Goal: Navigation & Orientation: Understand site structure

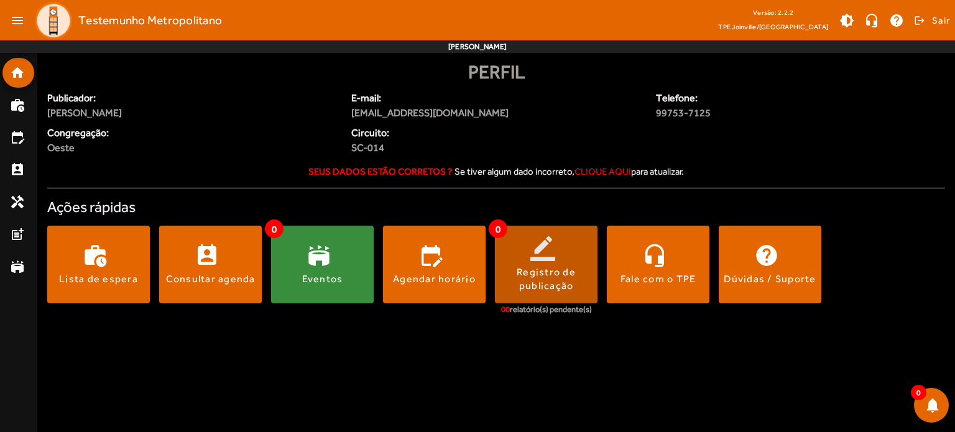
click at [529, 275] on div "Registro de publicação" at bounding box center [546, 279] width 103 height 28
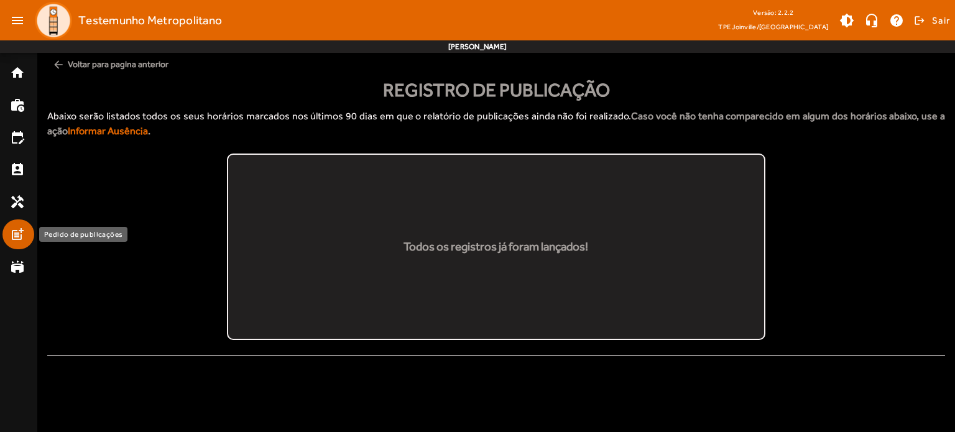
click at [15, 229] on mat-icon "post_add" at bounding box center [17, 234] width 15 height 15
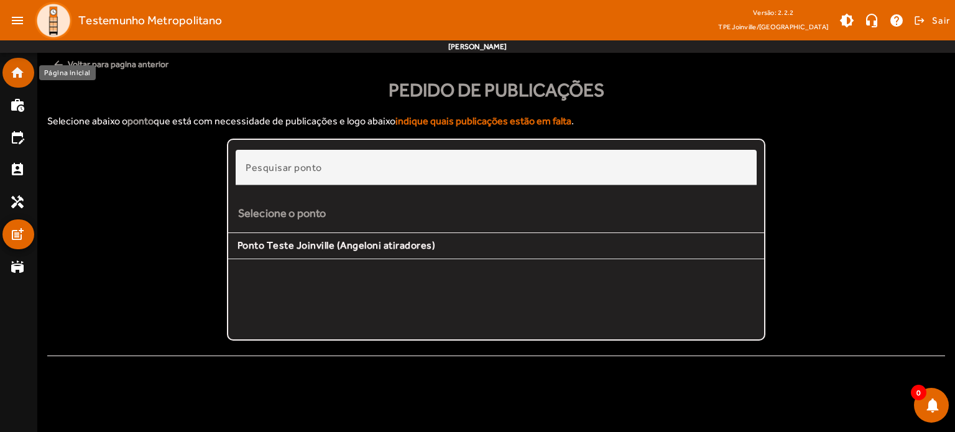
click at [25, 79] on link "home" at bounding box center [22, 72] width 24 height 15
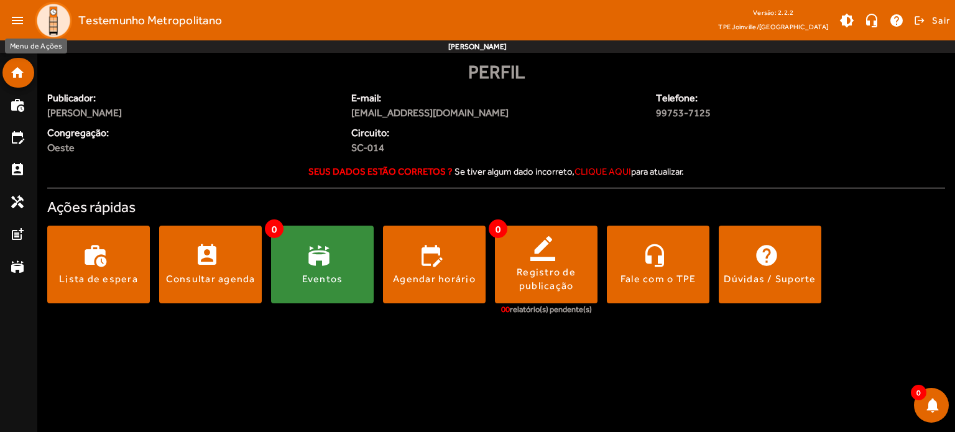
click at [19, 19] on mat-icon "menu" at bounding box center [17, 20] width 25 height 25
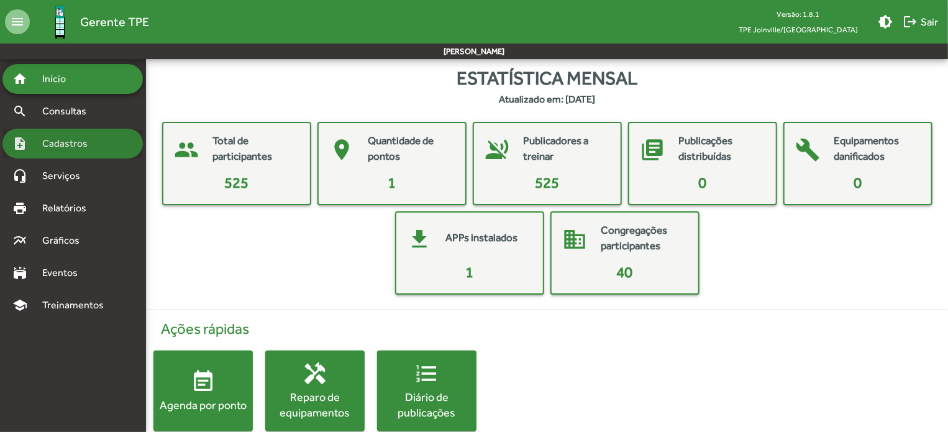
click at [86, 132] on div "note_add Cadastros" at bounding box center [72, 144] width 140 height 30
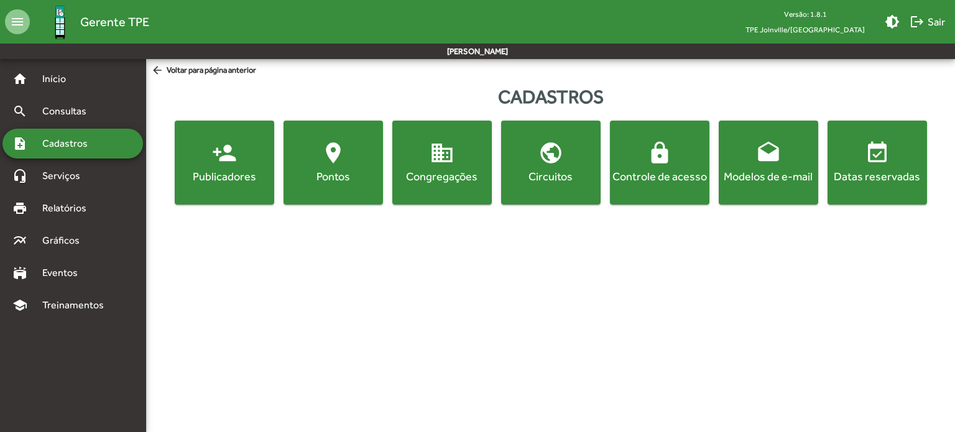
click at [437, 168] on div "Congregações" at bounding box center [442, 176] width 94 height 16
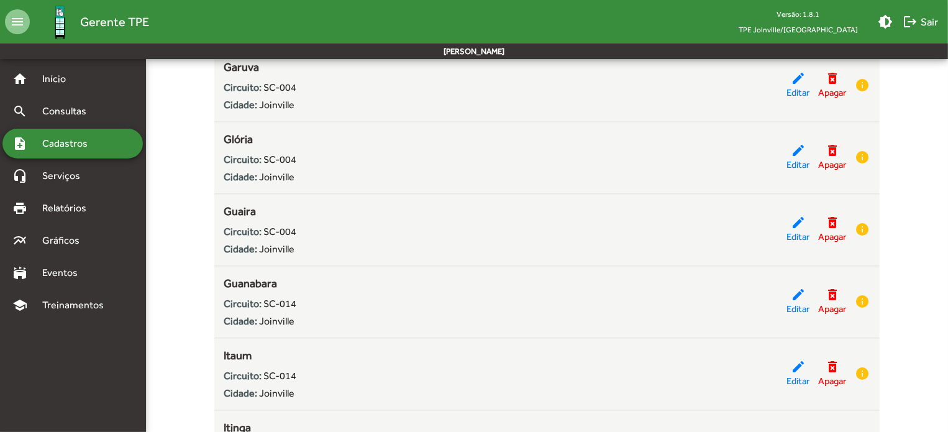
scroll to position [1181, 0]
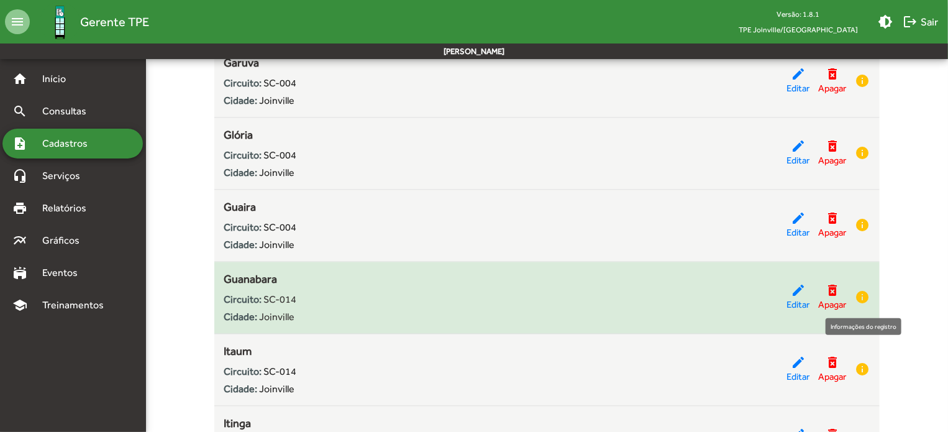
click at [863, 296] on mat-icon "info" at bounding box center [862, 297] width 15 height 15
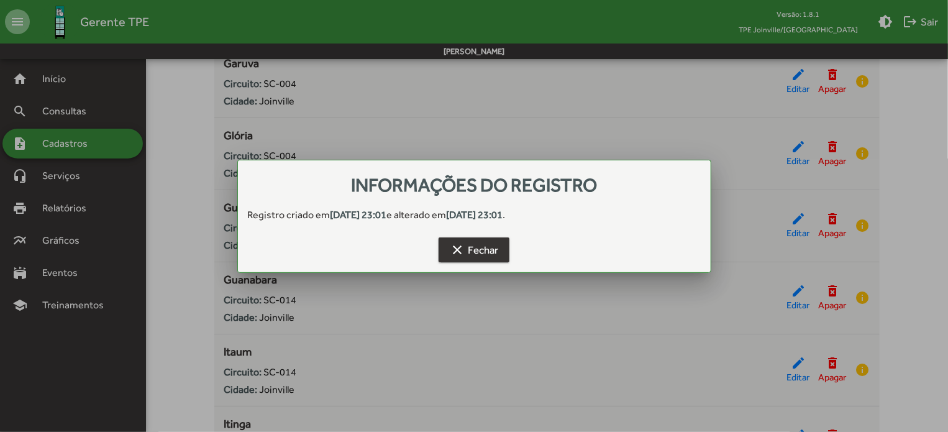
click at [471, 244] on span "clear Fechar" at bounding box center [474, 250] width 48 height 22
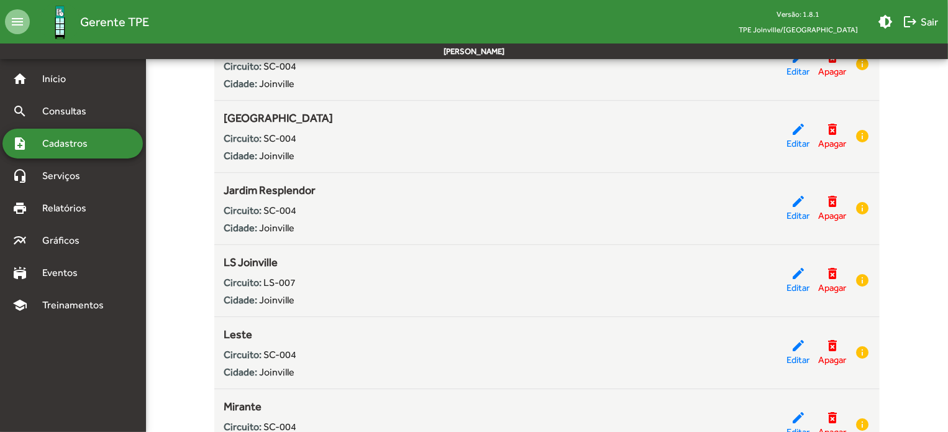
scroll to position [1541, 0]
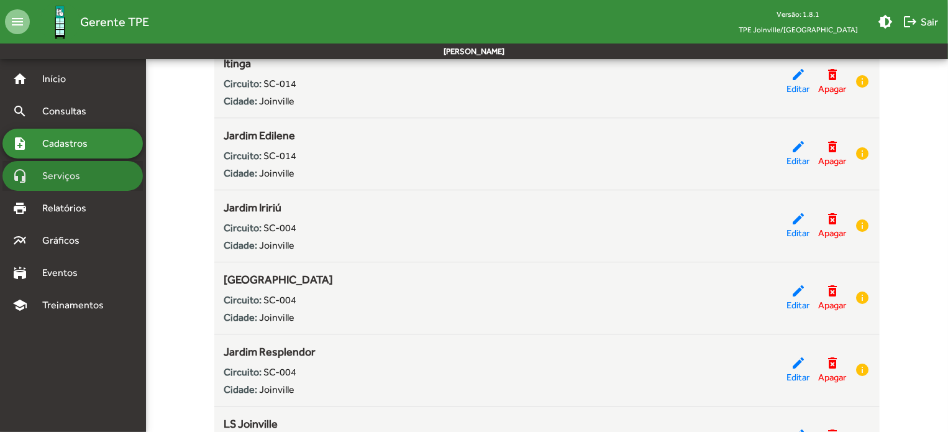
click at [70, 167] on div "headset_mic Serviços" at bounding box center [72, 176] width 140 height 30
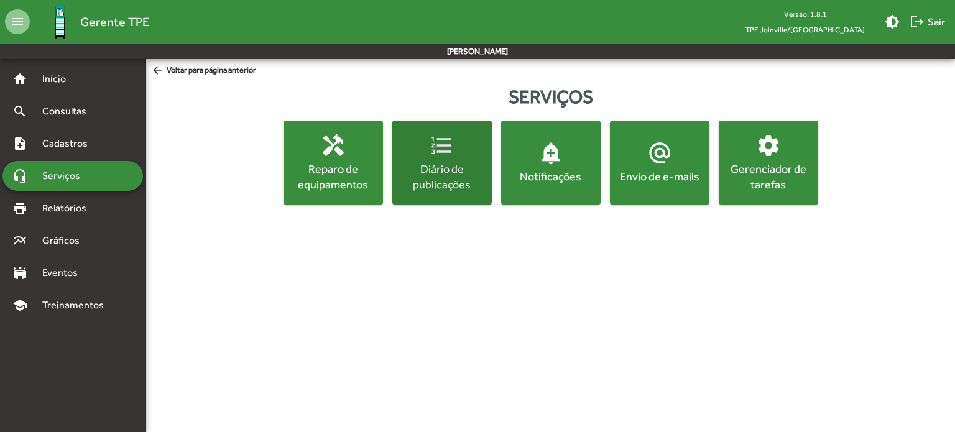
click at [437, 169] on div "Diário de publicações" at bounding box center [442, 176] width 94 height 31
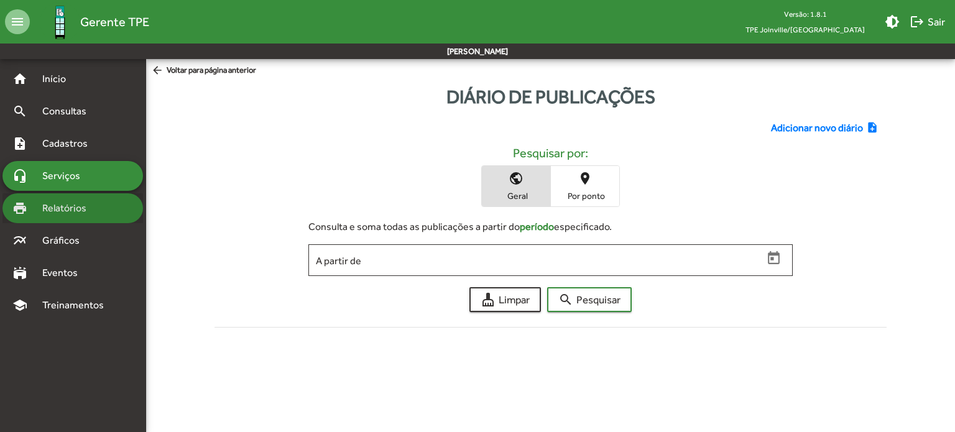
click at [76, 213] on span "Relatórios" at bounding box center [69, 208] width 68 height 15
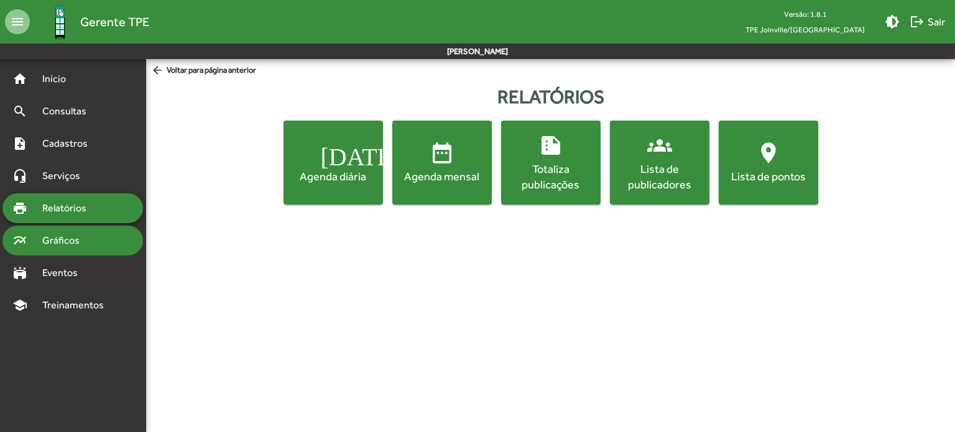
click at [74, 235] on span "Gráficos" at bounding box center [66, 240] width 62 height 15
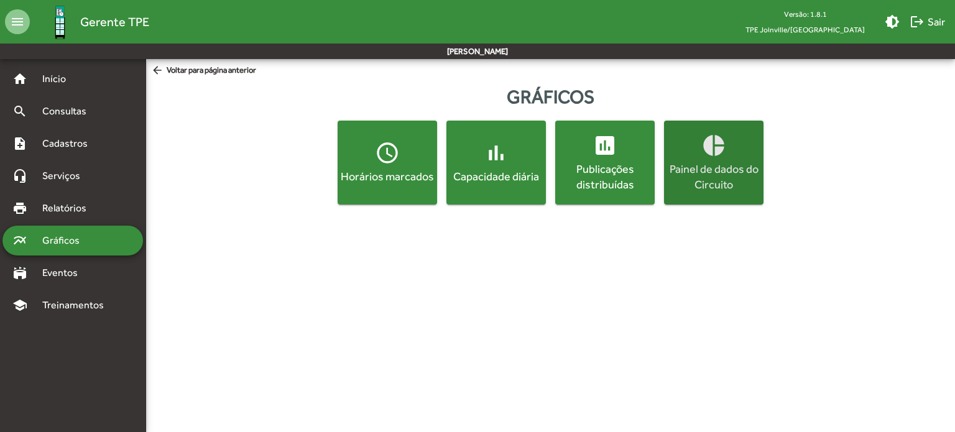
click at [747, 177] on div "Painel de dados do Circuito" at bounding box center [713, 176] width 94 height 31
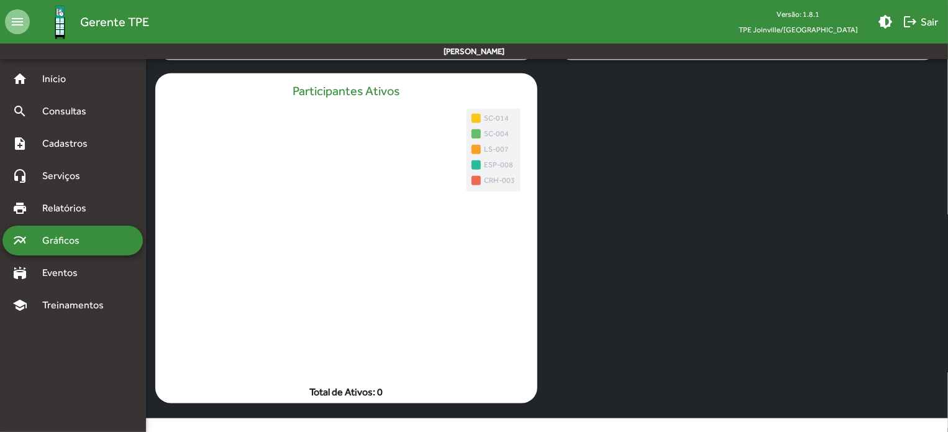
scroll to position [418, 0]
